Goal: Task Accomplishment & Management: Use online tool/utility

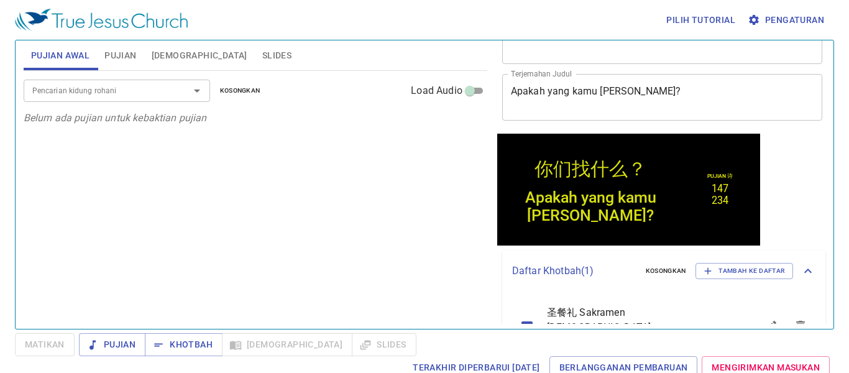
scroll to position [93, 0]
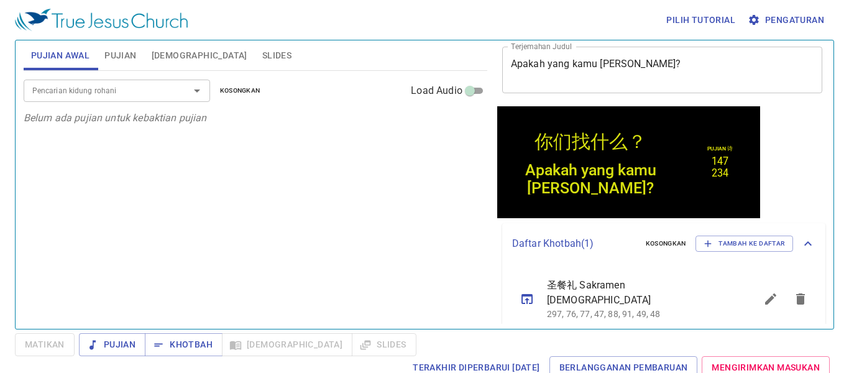
click at [729, 252] on div "Daftar Khotbah ( 1 ) Kosongkan Tambah ke Daftar" at bounding box center [663, 243] width 323 height 41
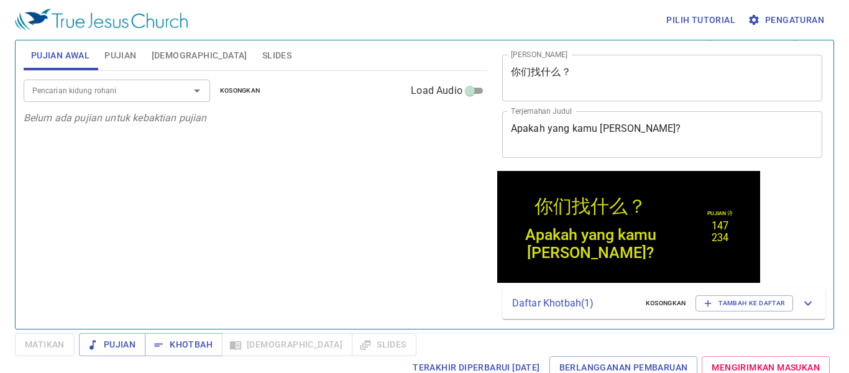
scroll to position [29, 0]
click at [733, 299] on span "Tambah ke Daftar" at bounding box center [744, 303] width 81 height 11
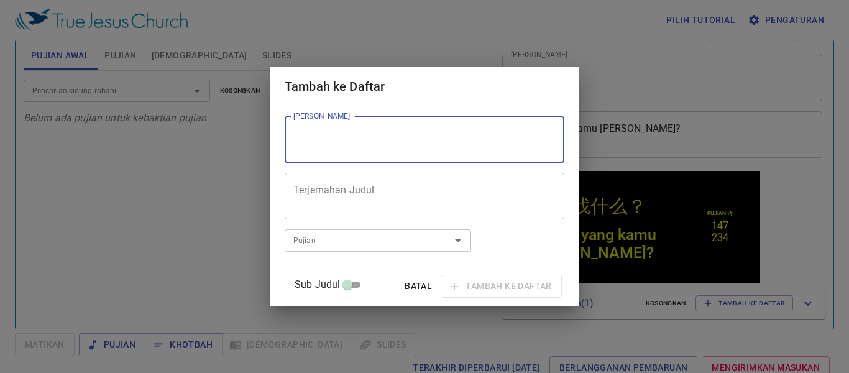
click at [397, 141] on textarea "[PERSON_NAME]" at bounding box center [424, 140] width 262 height 24
type textarea "Pengkajian [DEMOGRAPHIC_DATA]"
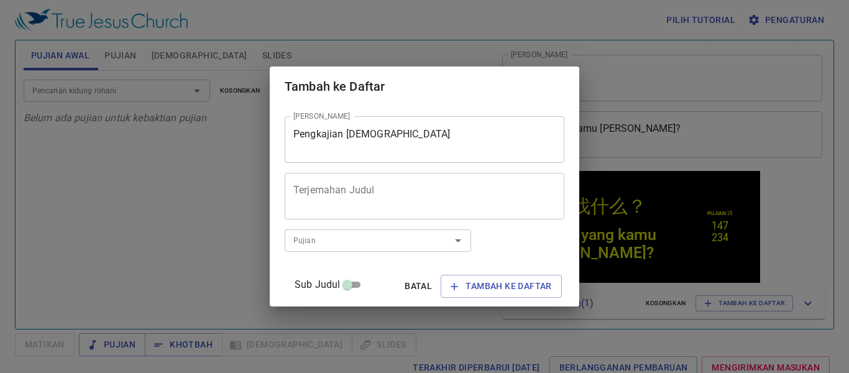
click at [336, 217] on div "Terjemahan Judul" at bounding box center [425, 196] width 280 height 47
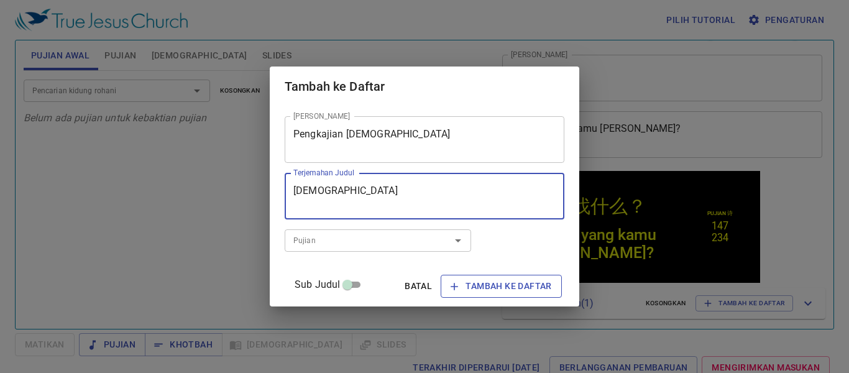
type textarea "[DEMOGRAPHIC_DATA]"
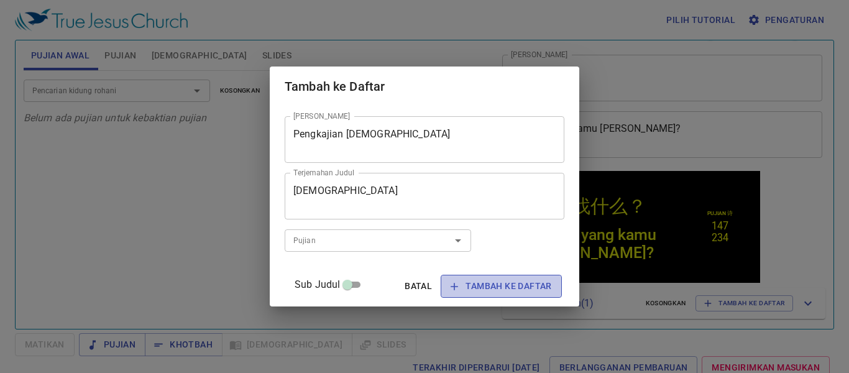
click at [476, 287] on span "Tambah ke Daftar" at bounding box center [501, 286] width 101 height 16
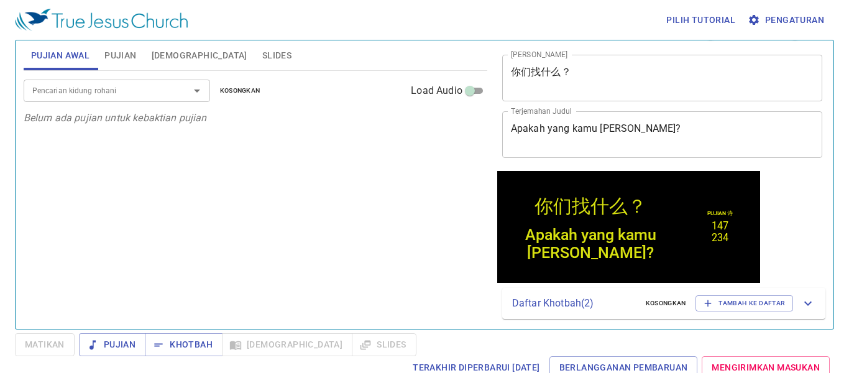
click at [545, 310] on p "Daftar Khotbah ( 2 )" at bounding box center [574, 303] width 124 height 15
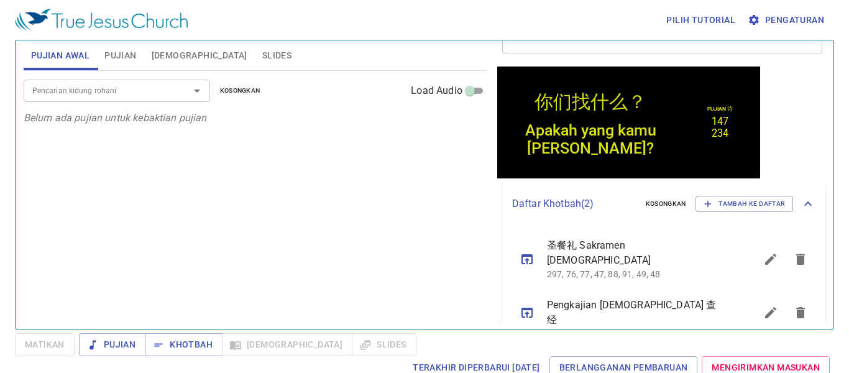
click at [526, 305] on icon "sermon lineup list" at bounding box center [527, 312] width 15 height 15
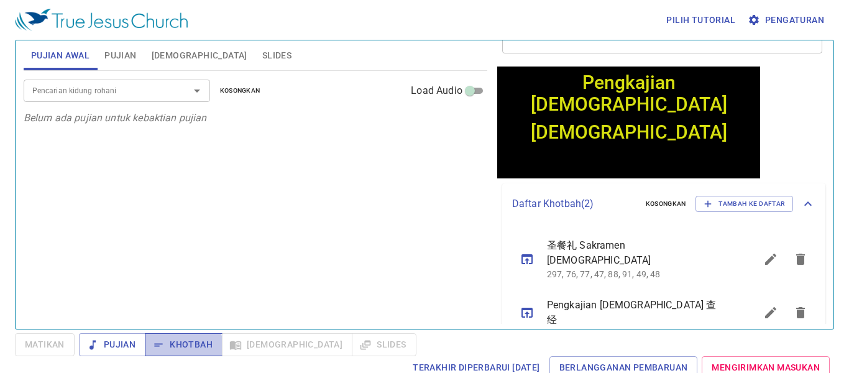
click at [155, 349] on icon "button" at bounding box center [158, 345] width 12 height 12
click at [72, 86] on input "Pencarian kidung rohani" at bounding box center [98, 90] width 142 height 14
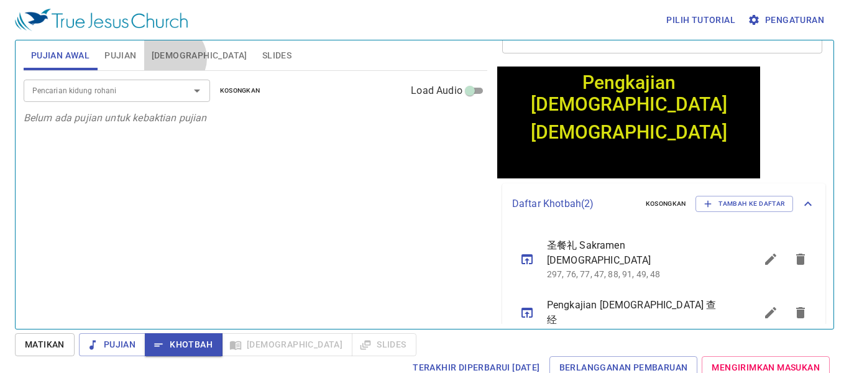
click at [173, 58] on span "[DEMOGRAPHIC_DATA]" at bounding box center [200, 56] width 96 height 16
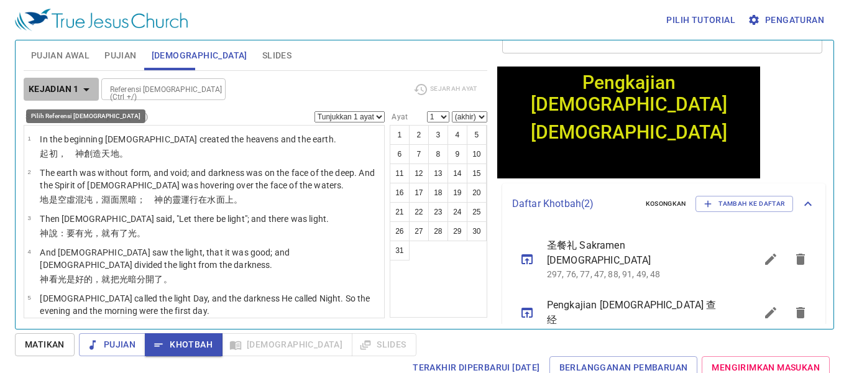
click at [42, 93] on b "Kejadian 1" at bounding box center [54, 89] width 50 height 16
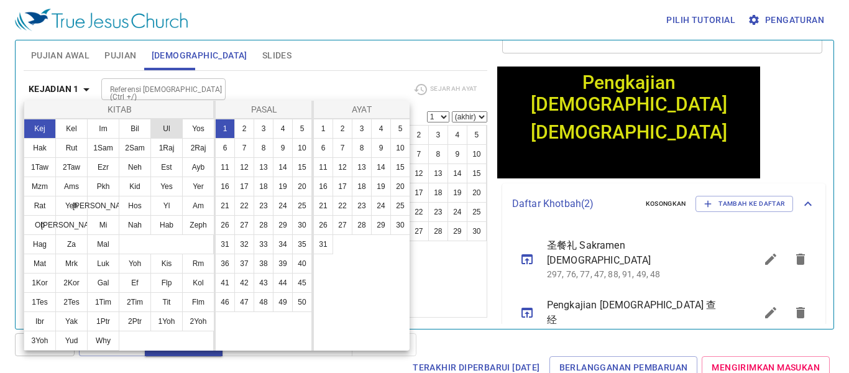
click at [160, 127] on button "Ul" at bounding box center [166, 129] width 32 height 20
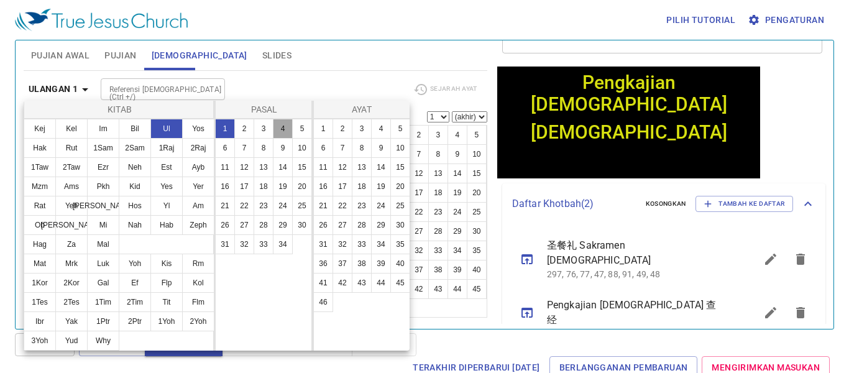
click at [278, 127] on button "4" at bounding box center [283, 129] width 20 height 20
click at [380, 208] on button "24" at bounding box center [381, 206] width 20 height 20
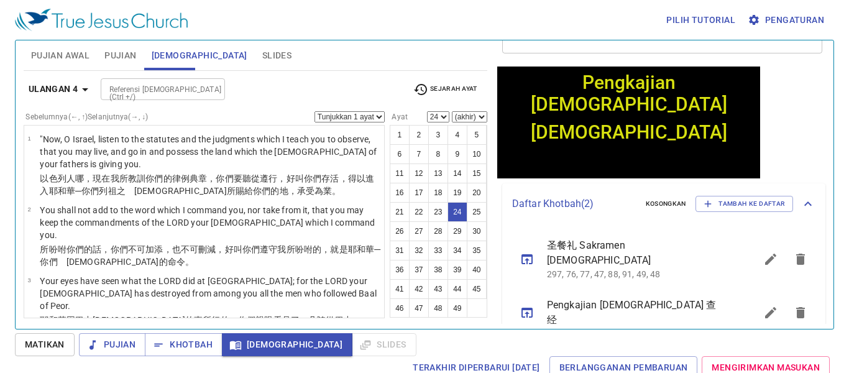
scroll to position [1257, 0]
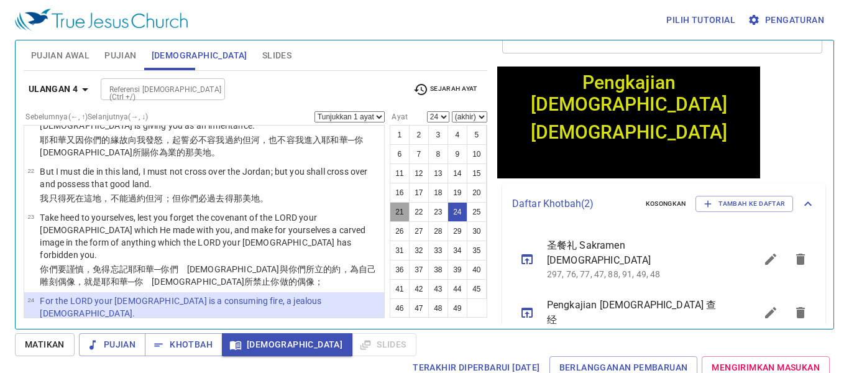
click at [396, 222] on button "21" at bounding box center [400, 212] width 20 height 20
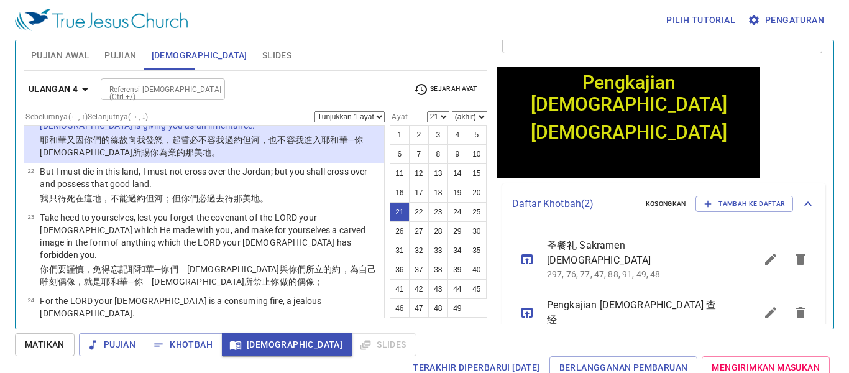
scroll to position [1088, 0]
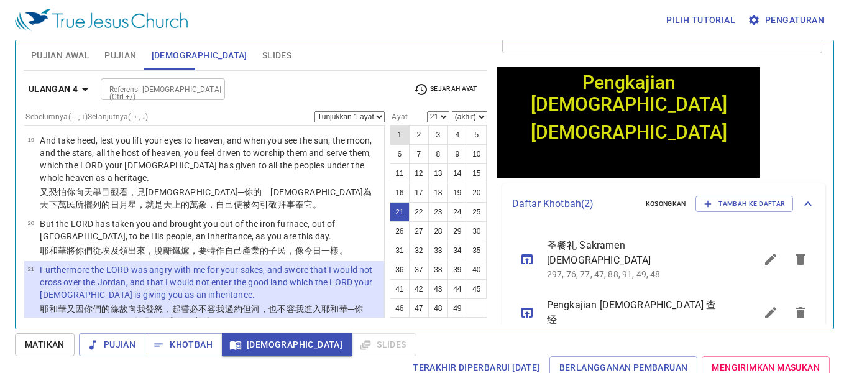
click at [397, 133] on button "1" at bounding box center [400, 135] width 20 height 20
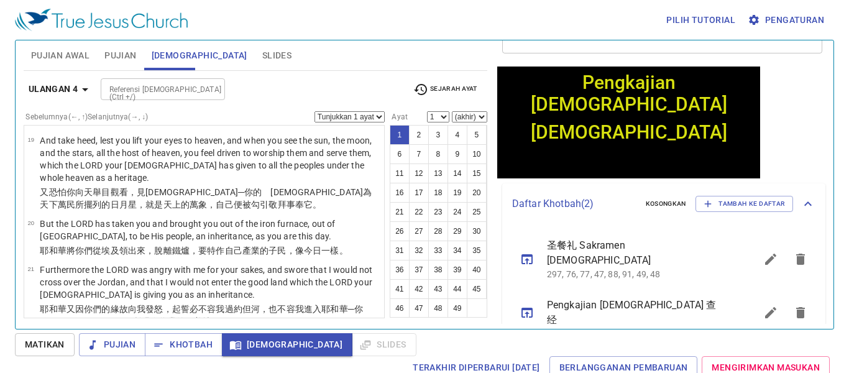
scroll to position [0, 0]
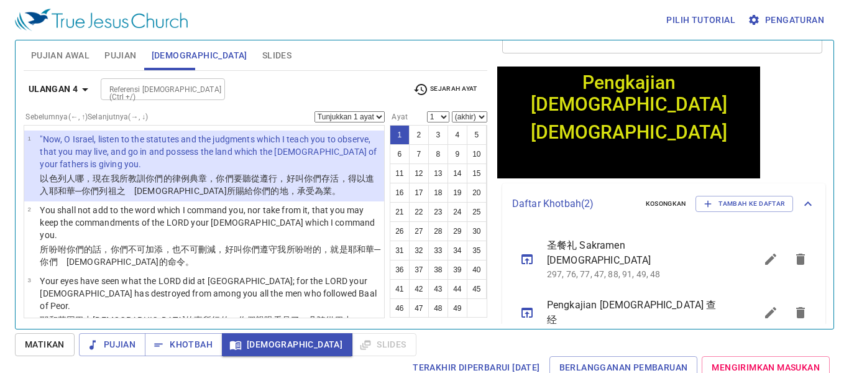
click at [301, 54] on div "Pujian Awal Pujian [DEMOGRAPHIC_DATA] Slides" at bounding box center [256, 55] width 464 height 30
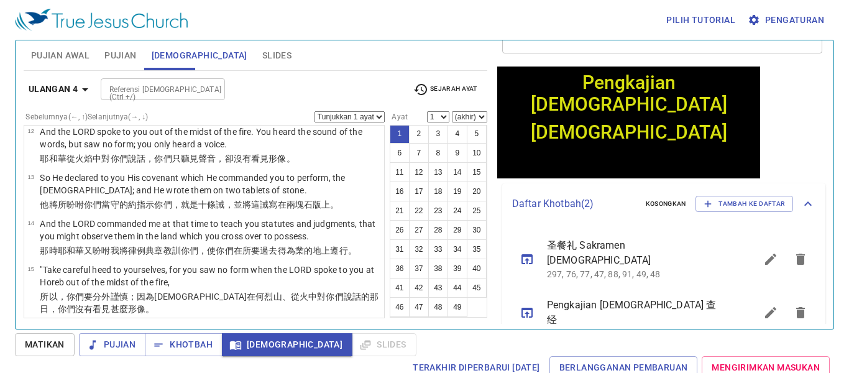
scroll to position [804, 0]
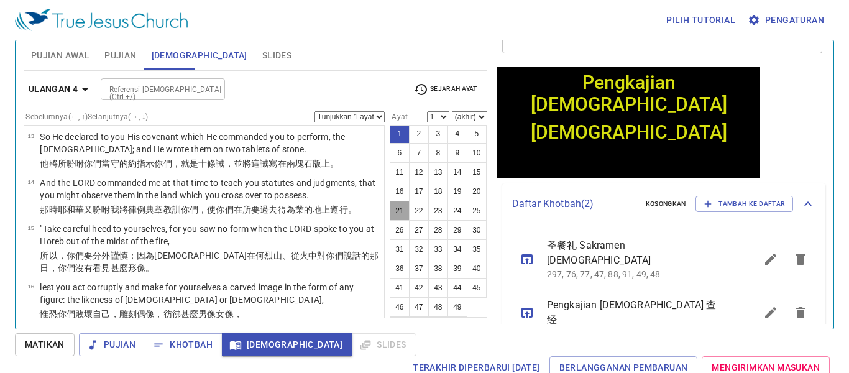
click at [398, 201] on button "21" at bounding box center [400, 211] width 20 height 20
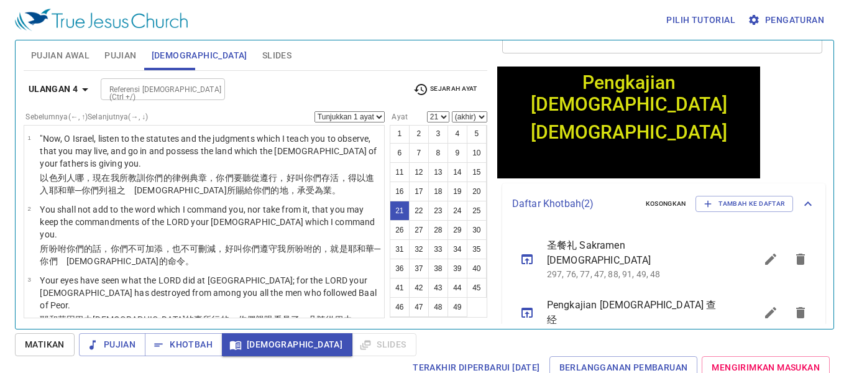
scroll to position [0, 0]
click at [78, 95] on icon "button" at bounding box center [85, 89] width 15 height 15
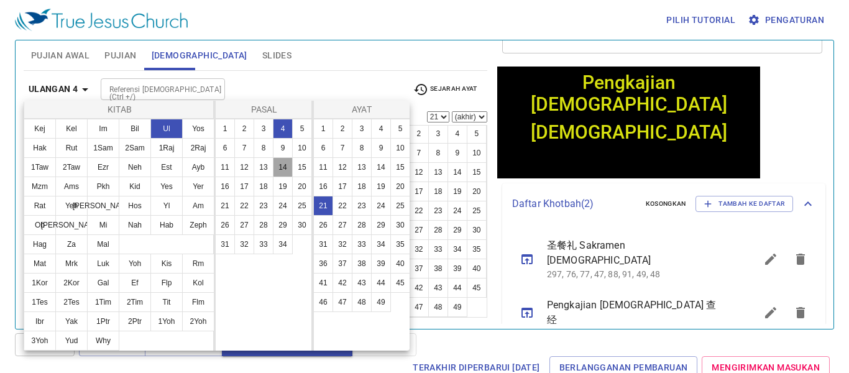
click at [285, 174] on button "14" at bounding box center [283, 167] width 20 height 20
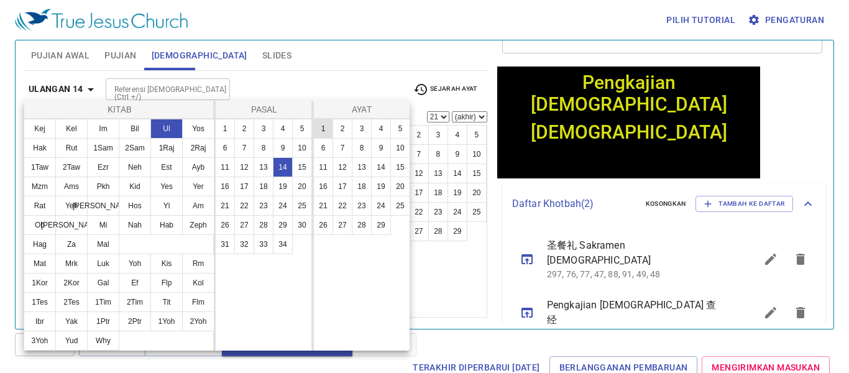
click at [323, 129] on button "1" at bounding box center [323, 129] width 20 height 20
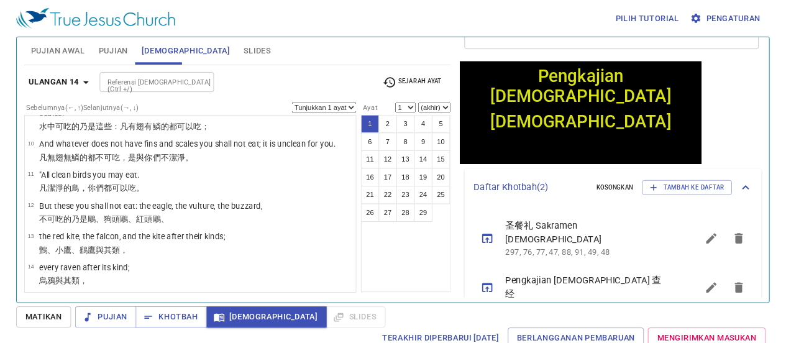
scroll to position [439, 0]
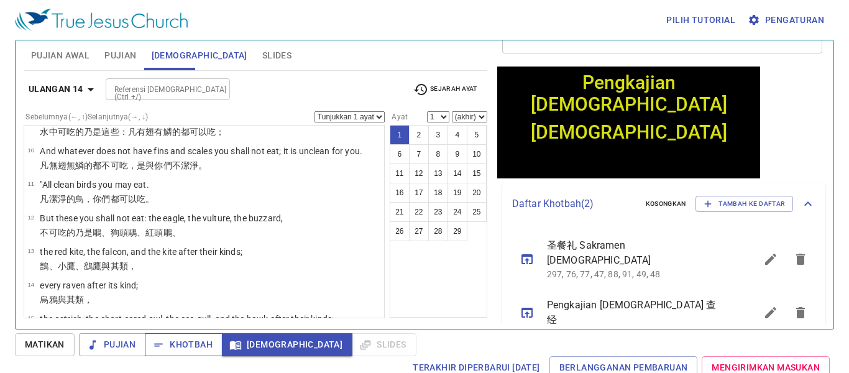
click at [198, 349] on span "Khotbah" at bounding box center [184, 345] width 58 height 16
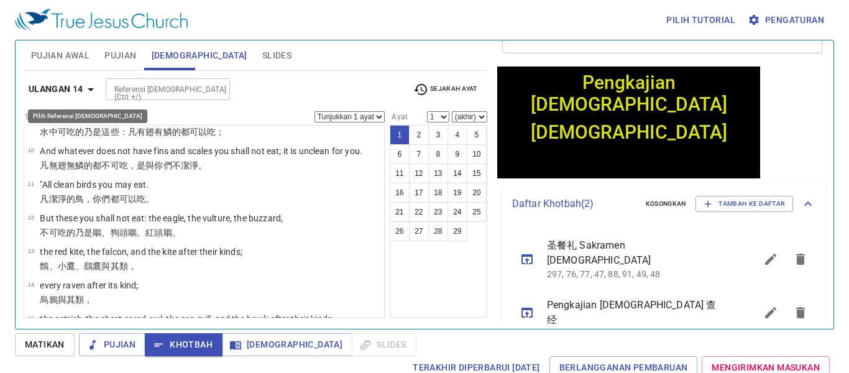
click at [53, 81] on button "Ulangan 14" at bounding box center [64, 89] width 80 height 23
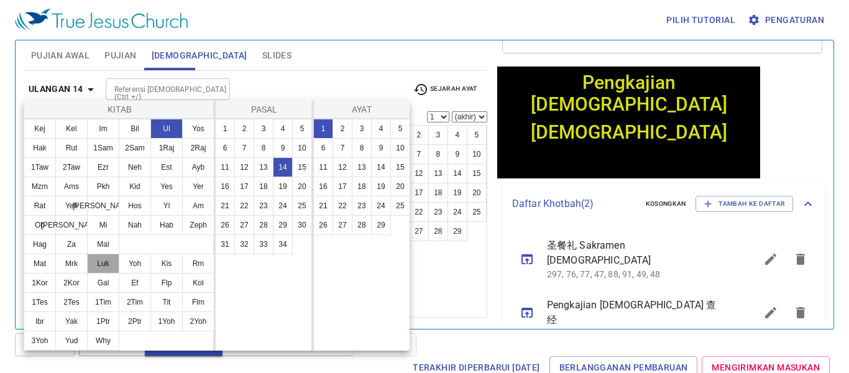
click at [99, 258] on button "Luk" at bounding box center [103, 264] width 32 height 20
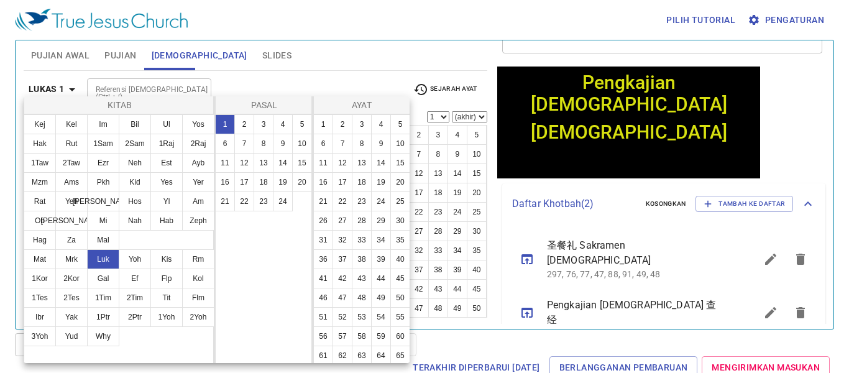
scroll to position [0, 0]
click at [236, 180] on button "17" at bounding box center [244, 182] width 20 height 20
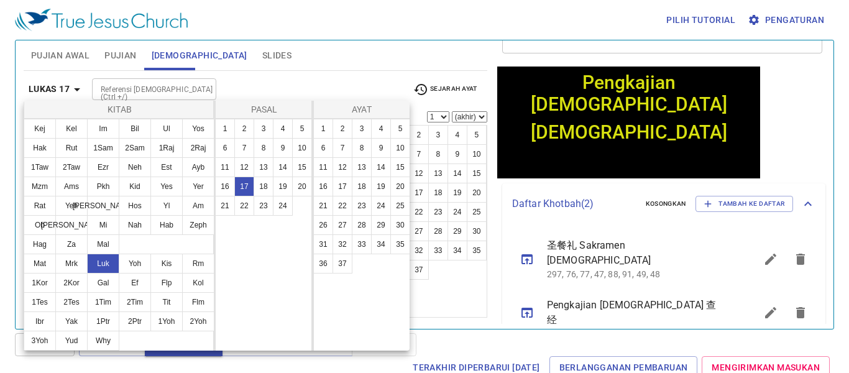
click at [356, 72] on div at bounding box center [424, 186] width 849 height 373
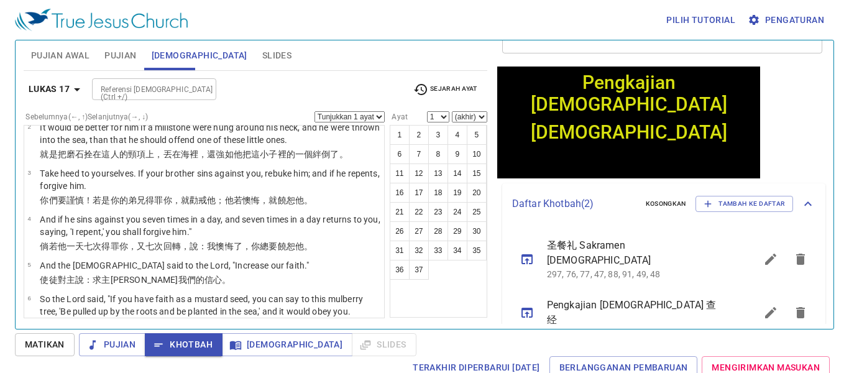
scroll to position [75, 0]
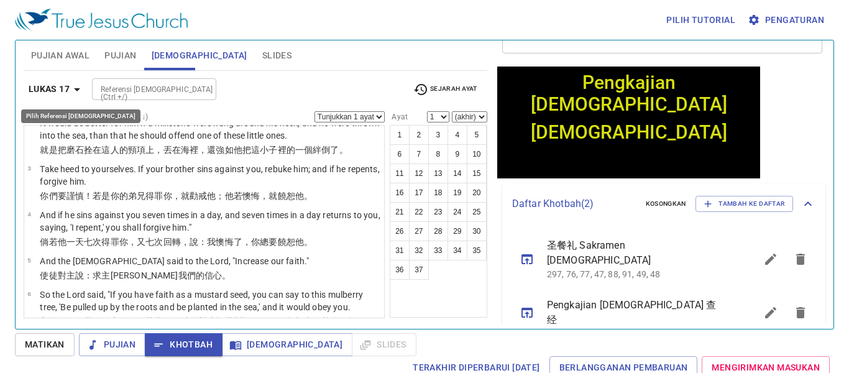
click at [67, 88] on b "Lukas 17" at bounding box center [49, 89] width 41 height 16
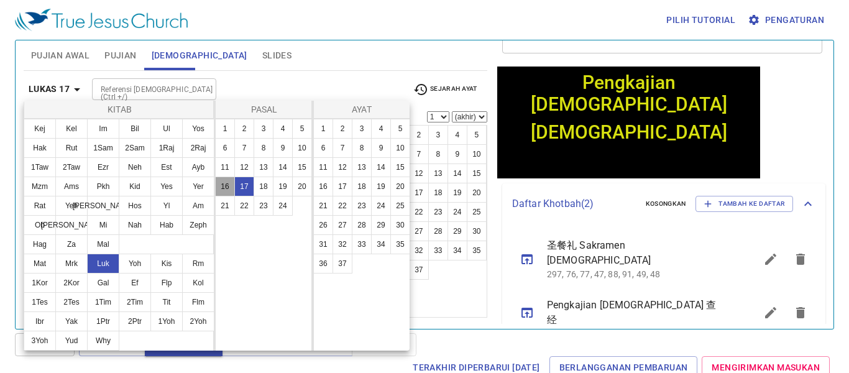
click at [230, 185] on button "16" at bounding box center [225, 187] width 20 height 20
click at [383, 190] on button "19" at bounding box center [381, 187] width 20 height 20
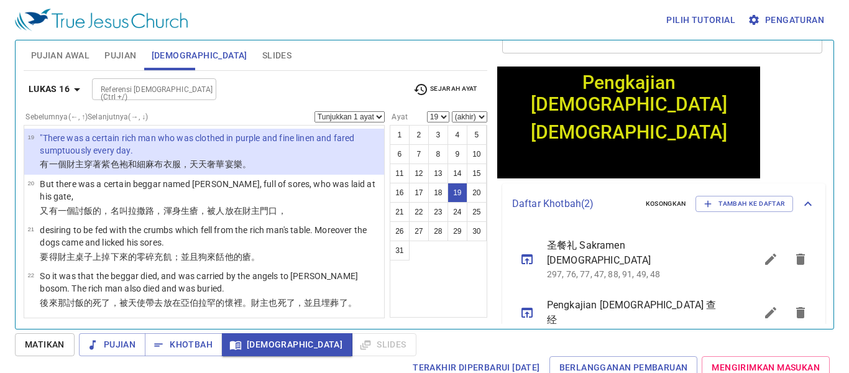
scroll to position [984, 0]
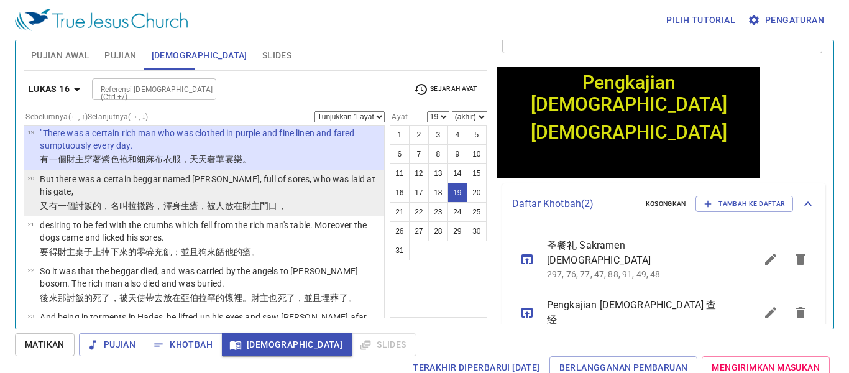
click at [338, 173] on p "But there was a certain beggar named [PERSON_NAME], full of sores, who was laid…" at bounding box center [210, 185] width 341 height 25
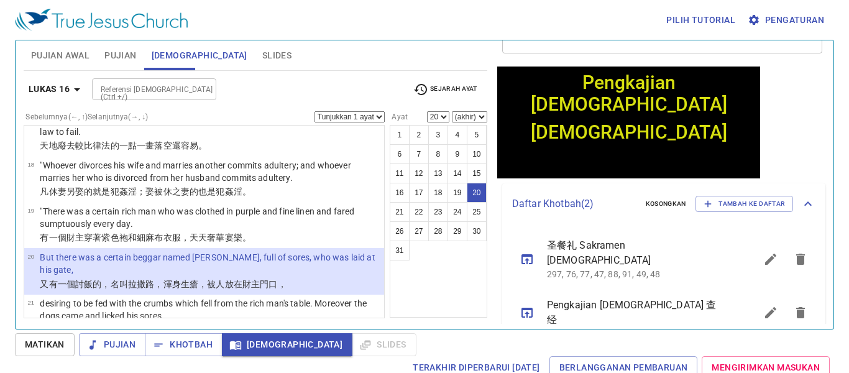
scroll to position [1073, 0]
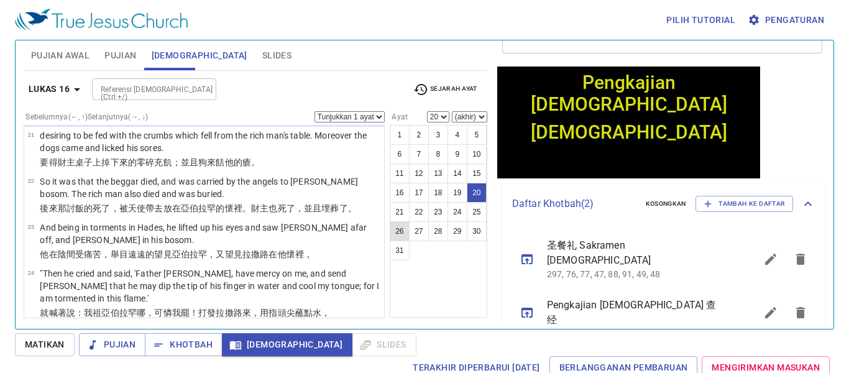
click at [391, 236] on button "26" at bounding box center [400, 231] width 20 height 20
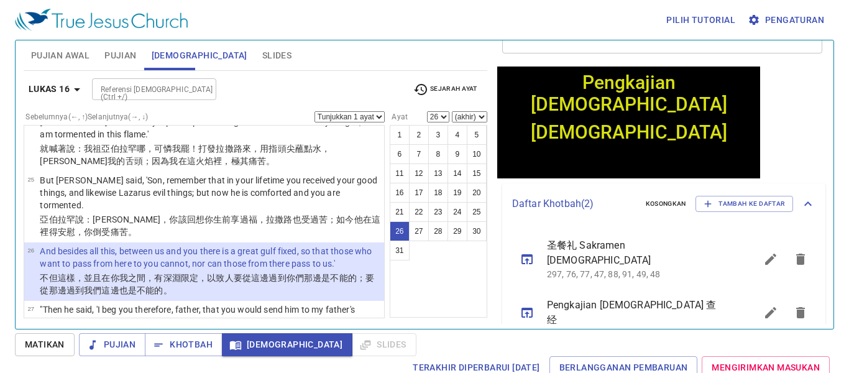
scroll to position [1405, 0]
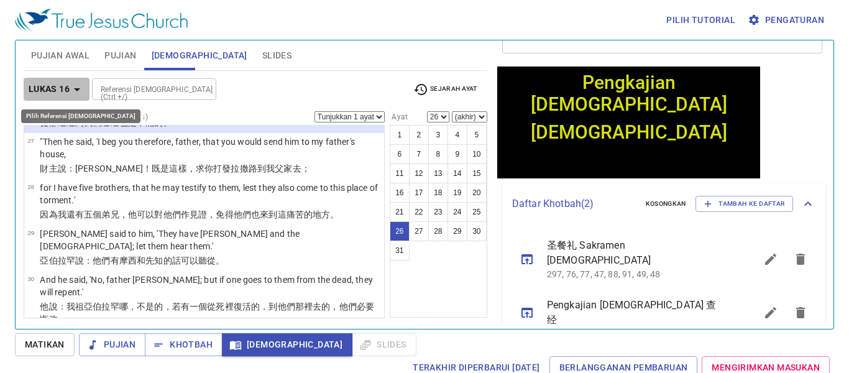
click at [52, 88] on b "Lukas 16" at bounding box center [49, 89] width 41 height 16
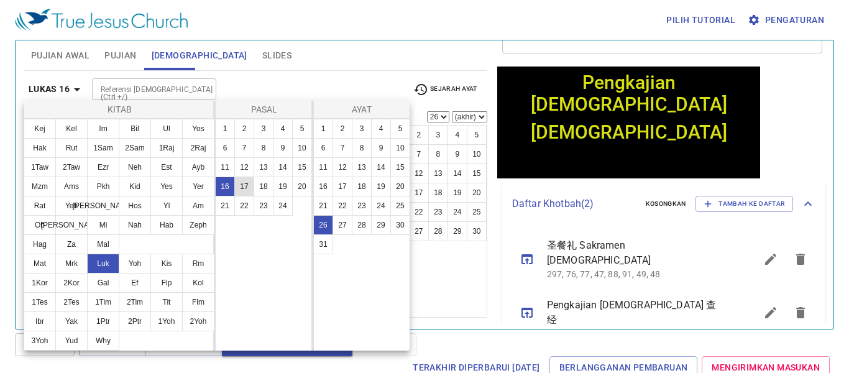
click at [248, 189] on button "17" at bounding box center [244, 187] width 20 height 20
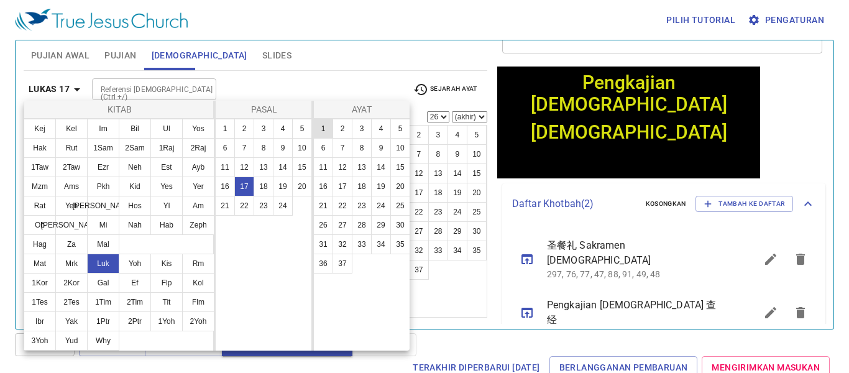
click at [328, 123] on button "1" at bounding box center [323, 129] width 20 height 20
select select "1"
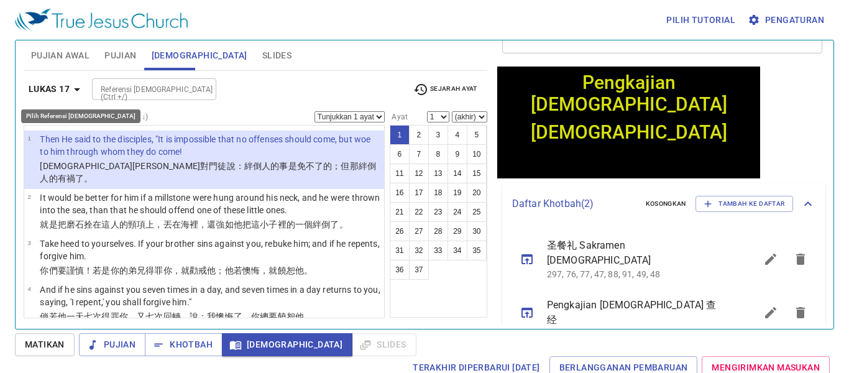
click at [39, 83] on b "Lukas 17" at bounding box center [49, 89] width 41 height 16
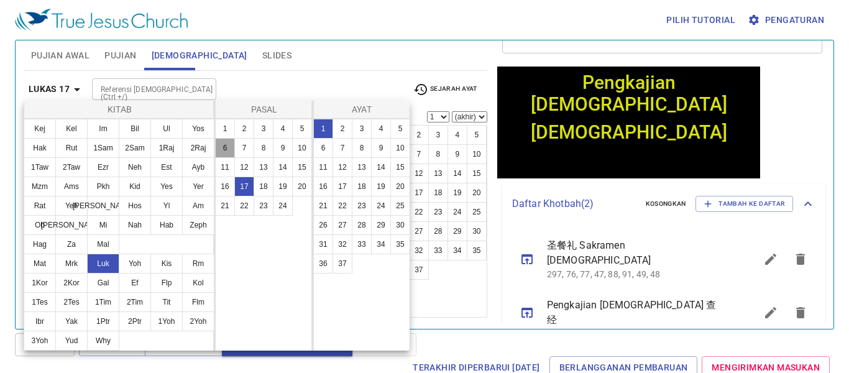
click at [226, 144] on button "6" at bounding box center [225, 148] width 20 height 20
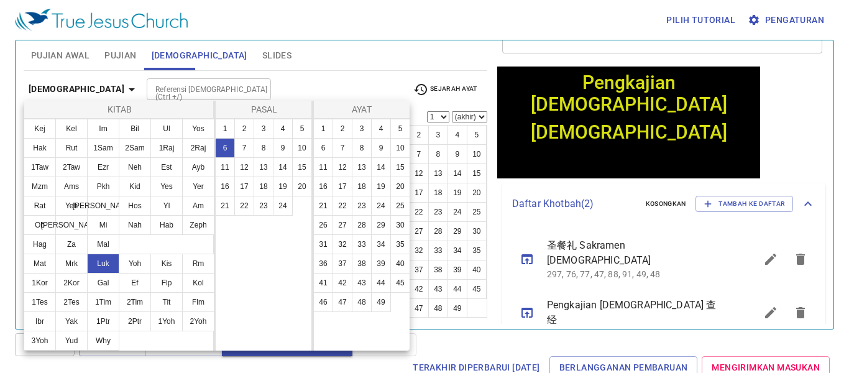
click at [382, 65] on div at bounding box center [424, 186] width 849 height 373
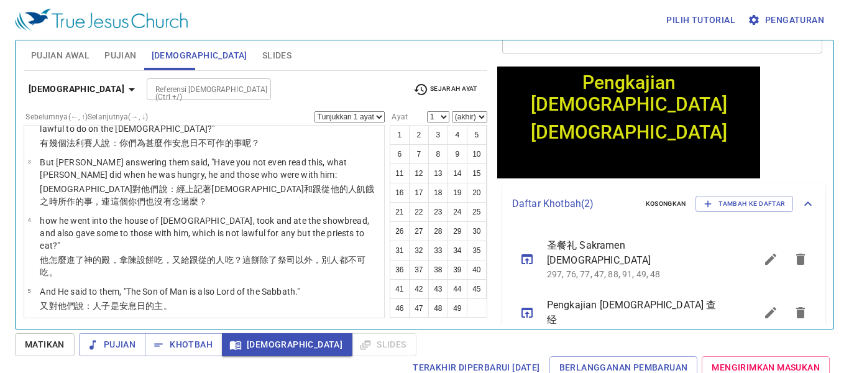
scroll to position [99, 0]
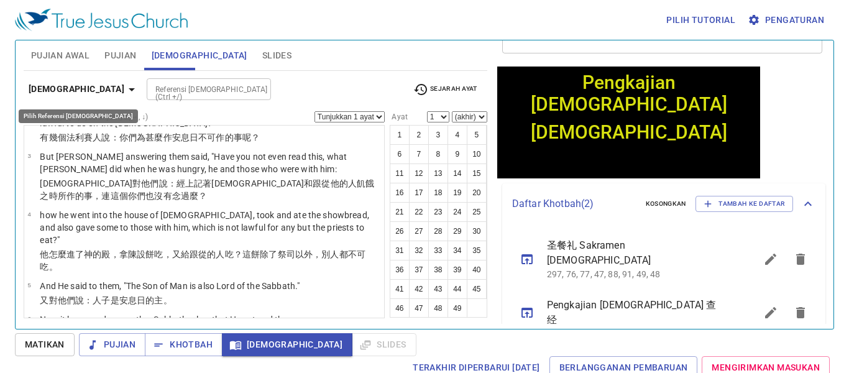
click at [62, 88] on b "[DEMOGRAPHIC_DATA]" at bounding box center [77, 89] width 96 height 16
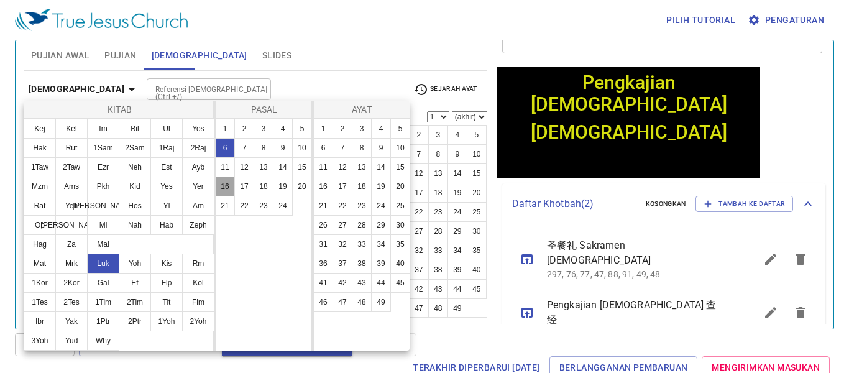
click at [229, 185] on button "16" at bounding box center [225, 187] width 20 height 20
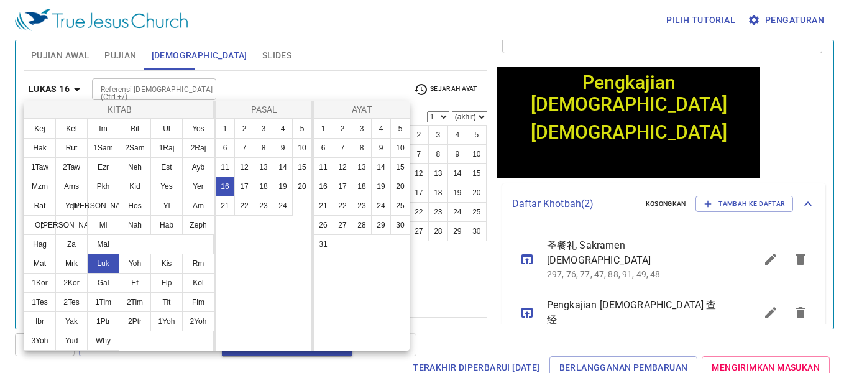
scroll to position [0, 0]
click at [371, 68] on div at bounding box center [424, 186] width 849 height 373
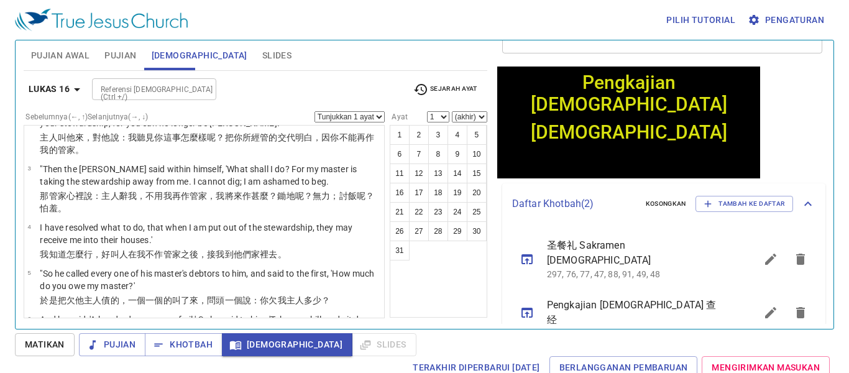
scroll to position [124, 0]
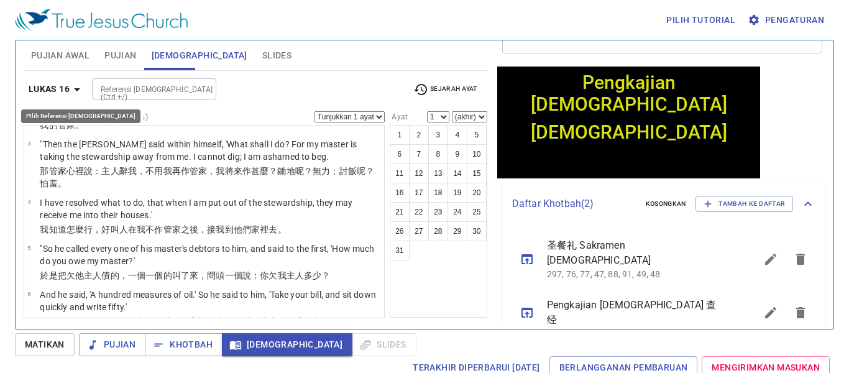
click at [48, 89] on b "Lukas 16" at bounding box center [49, 89] width 41 height 16
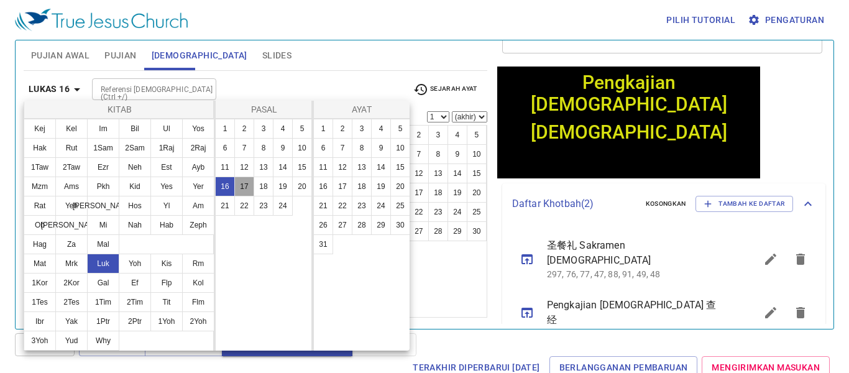
click at [241, 186] on button "17" at bounding box center [244, 187] width 20 height 20
click at [324, 126] on button "1" at bounding box center [323, 129] width 20 height 20
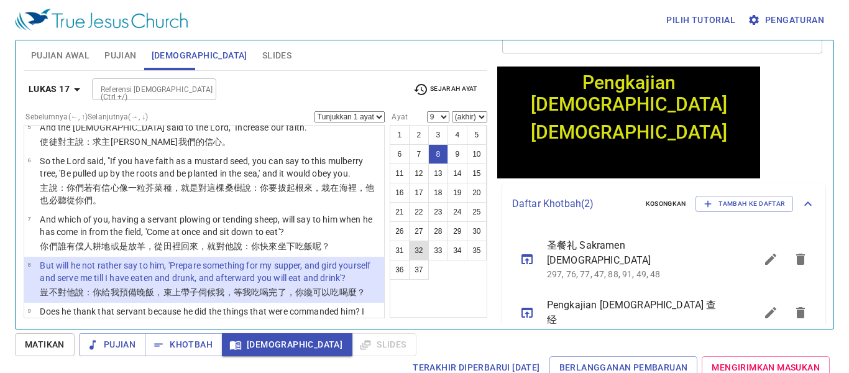
scroll to position [313, 0]
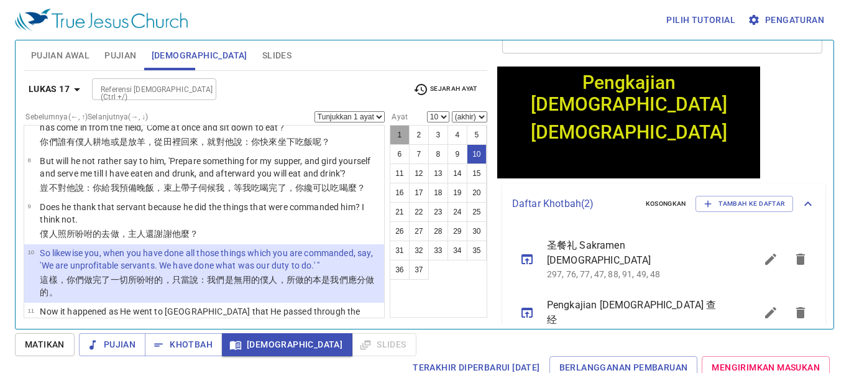
click at [399, 128] on button "1" at bounding box center [400, 135] width 20 height 20
select select "1"
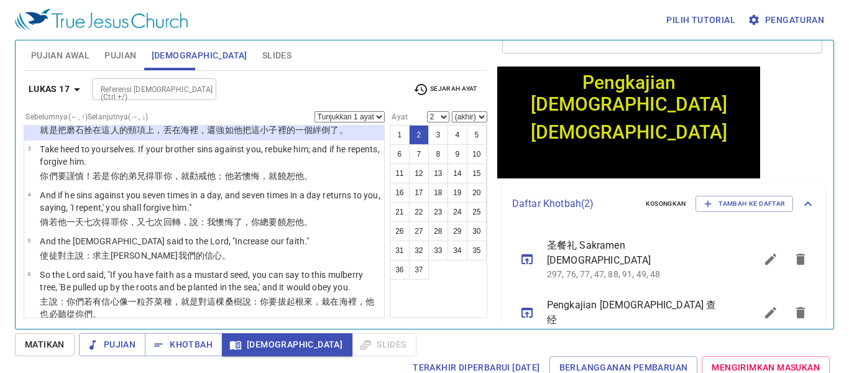
scroll to position [99, 0]
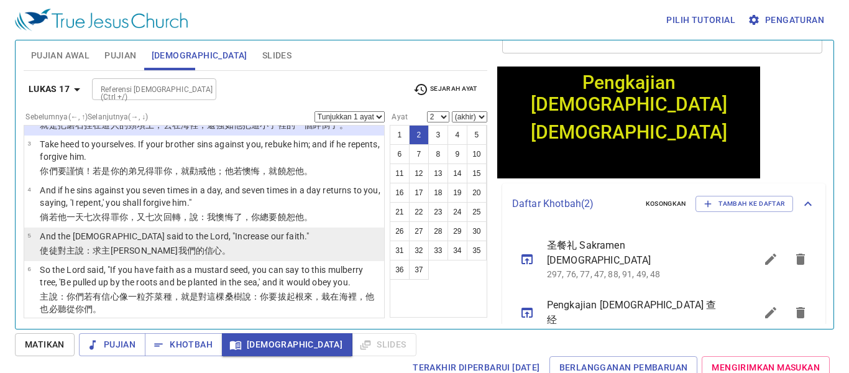
click at [339, 236] on li "5 And the [DEMOGRAPHIC_DATA] said to the Lord, "Increase our faith." 使徒 對主 說 ：求…" at bounding box center [204, 245] width 360 height 34
select select "5"
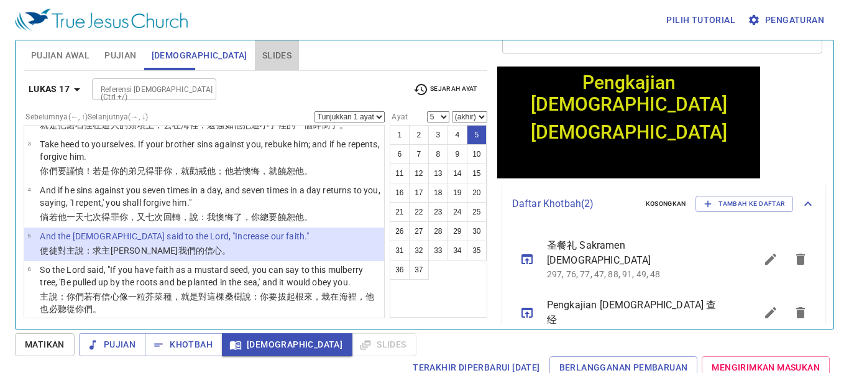
click at [262, 60] on span "Slides" at bounding box center [276, 56] width 29 height 16
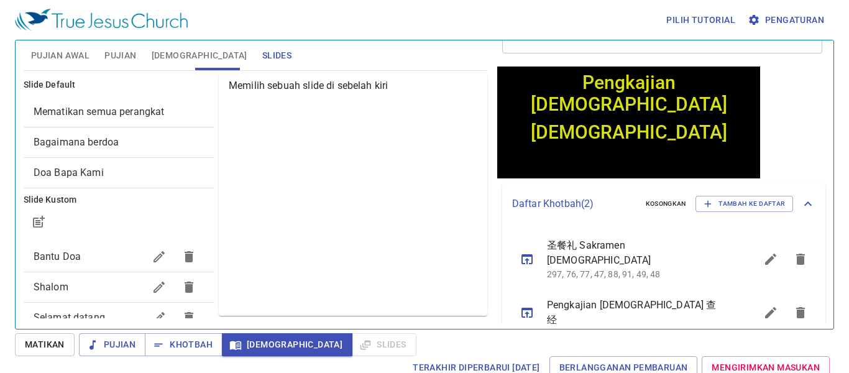
click at [117, 134] on div "Bagaimana berdoa" at bounding box center [119, 142] width 190 height 30
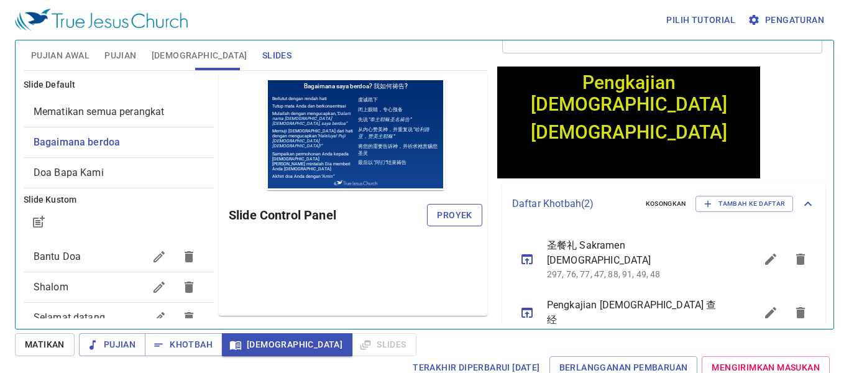
scroll to position [0, 0]
click at [456, 221] on span "Proyek" at bounding box center [454, 216] width 35 height 16
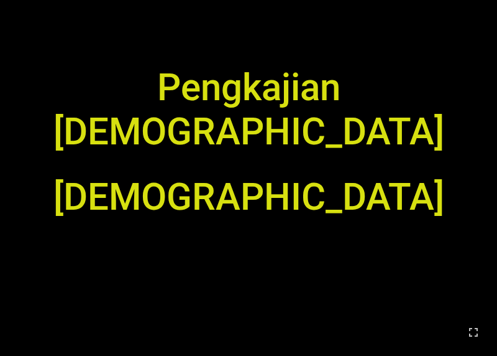
click at [198, 139] on div "Pengkajian [DEMOGRAPHIC_DATA]" at bounding box center [248, 109] width 469 height 88
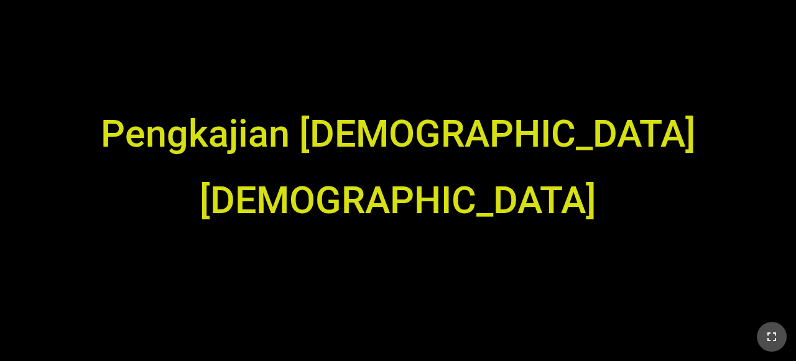
click at [497, 334] on button "button" at bounding box center [771, 337] width 30 height 30
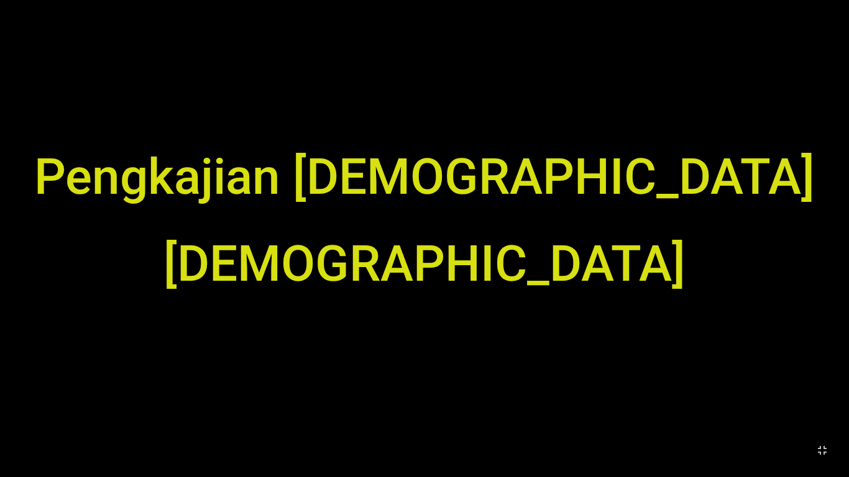
click at [291, 118] on div "Pengkajian [DEMOGRAPHIC_DATA]" at bounding box center [424, 123] width 830 height 183
click at [497, 380] on icon "button" at bounding box center [822, 450] width 9 height 9
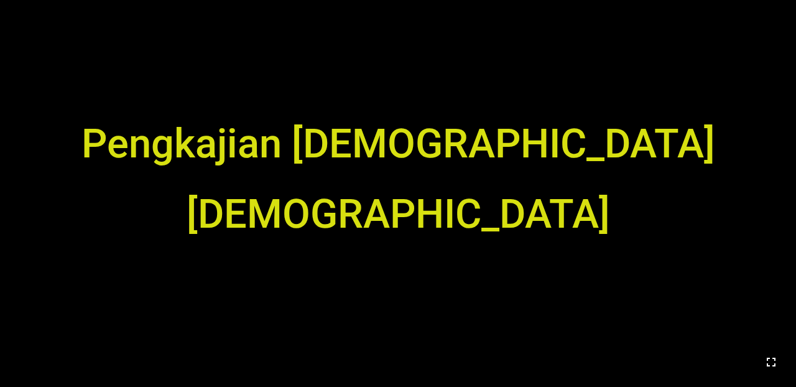
click at [497, 366] on icon "button" at bounding box center [770, 361] width 15 height 15
